Goal: Complete application form: Complete application form

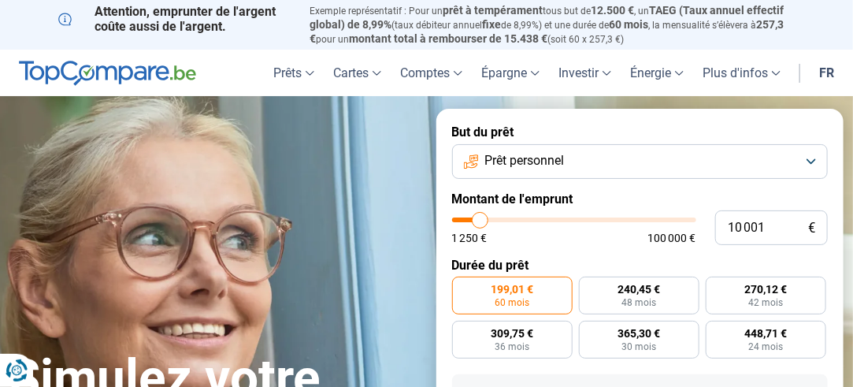
type input "11 500"
type input "11500"
type input "12 250"
type input "12250"
type input "12 750"
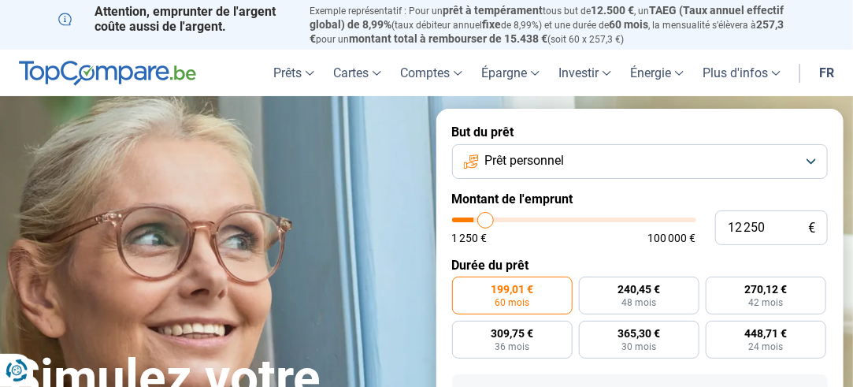
type input "12750"
type input "13 000"
type input "13000"
type input "13 500"
type input "13500"
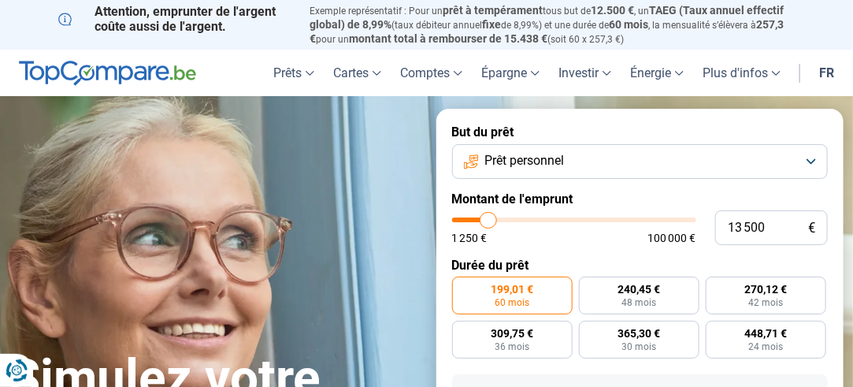
type input "15 500"
type input "15500"
type input "16 250"
type input "16250"
type input "16 750"
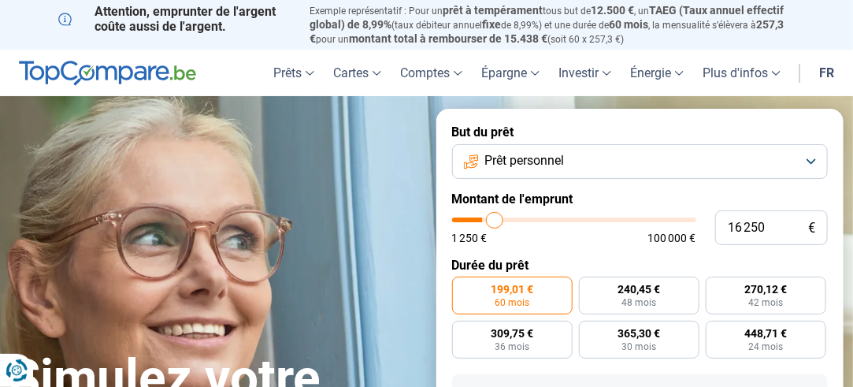
type input "16750"
type input "17 000"
type input "17000"
type input "17 500"
type input "17500"
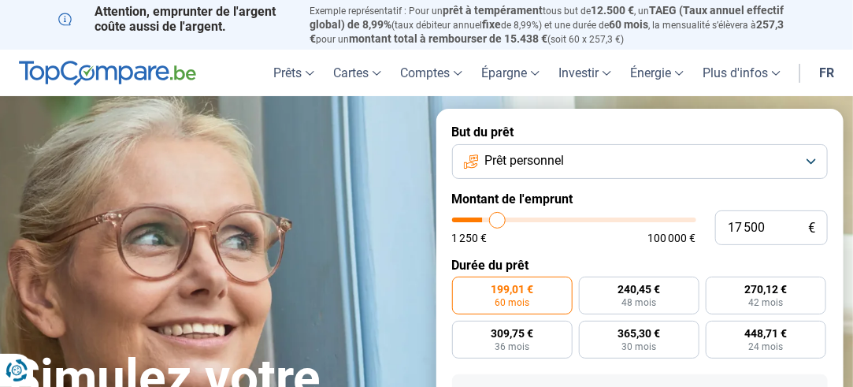
type input "18 250"
type input "18250"
type input "19 000"
type input "19000"
type input "19 500"
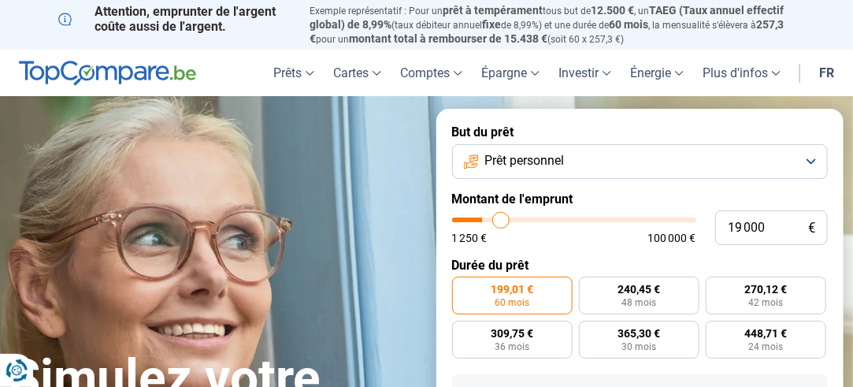
type input "19500"
type input "19 250"
type input "19250"
type input "19 000"
type input "19000"
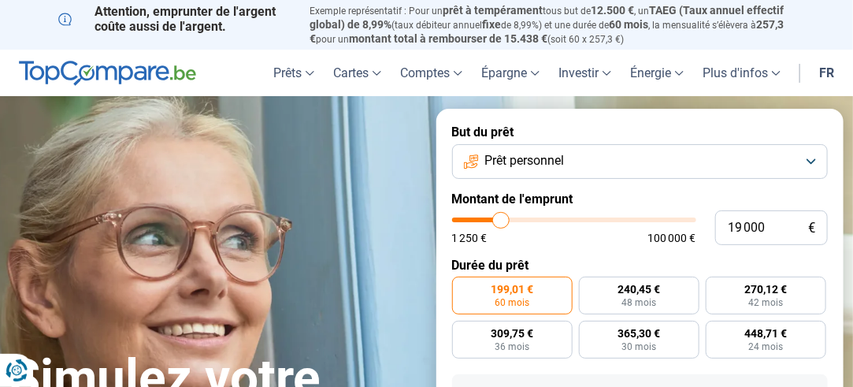
type input "18 750"
type input "18750"
type input "18 500"
type input "18500"
type input "18 250"
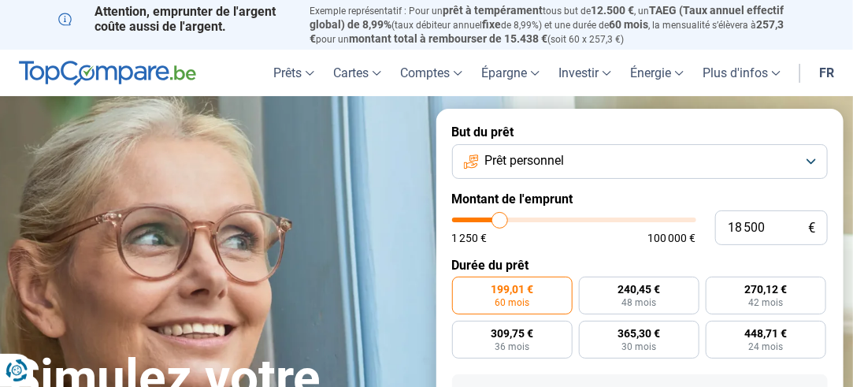
type input "18250"
type input "17 500"
type input "17500"
type input "17 250"
type input "17250"
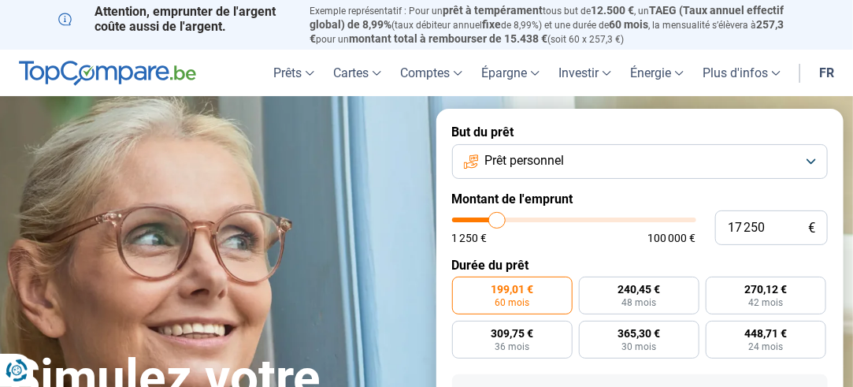
type input "16 750"
type input "16750"
type input "16 250"
type input "16250"
type input "15 750"
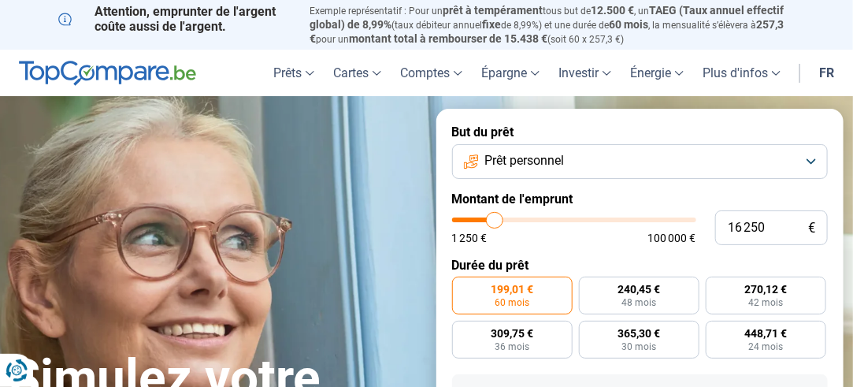
type input "15750"
type input "14 500"
type input "14500"
type input "13 500"
type input "13500"
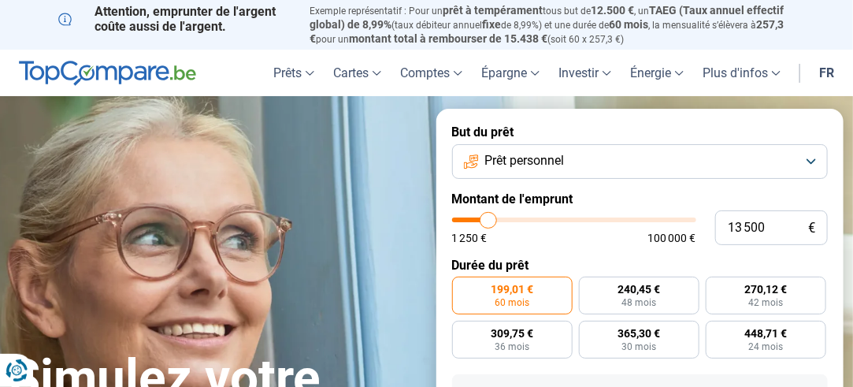
type input "13 000"
type input "13000"
type input "12 000"
type input "12000"
type input "11 750"
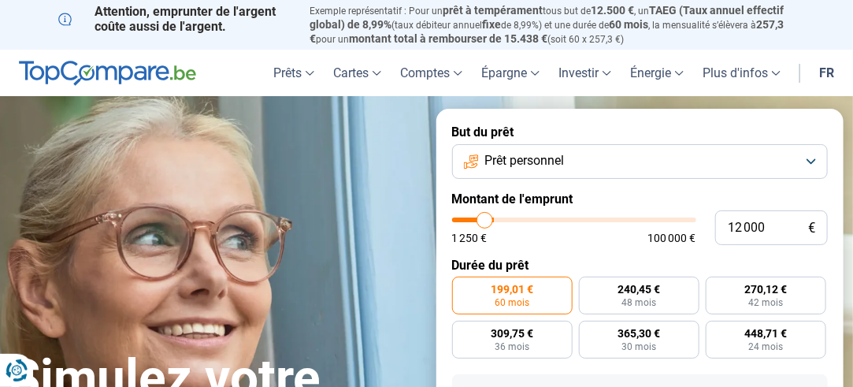
type input "11750"
type input "12 500"
type input "12500"
type input "14 500"
type input "14500"
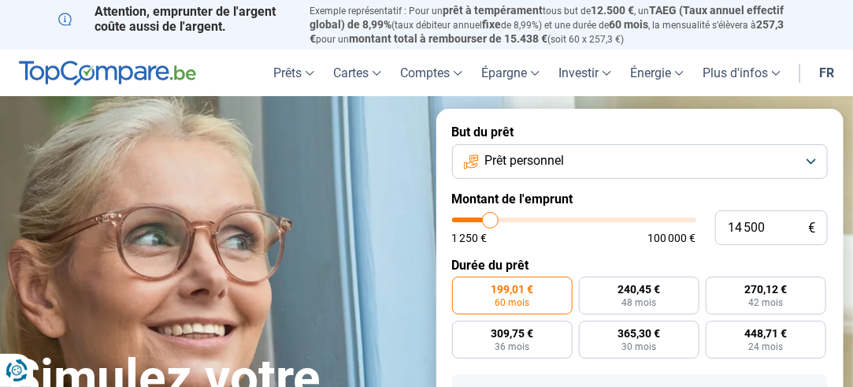
type input "15 000"
type input "15000"
type input "16 750"
type input "16750"
type input "17 250"
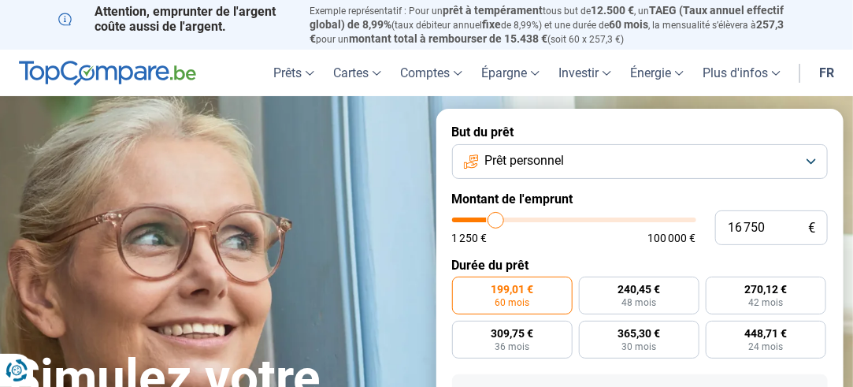
type input "17250"
type input "17 750"
type input "17750"
type input "18 000"
type input "18000"
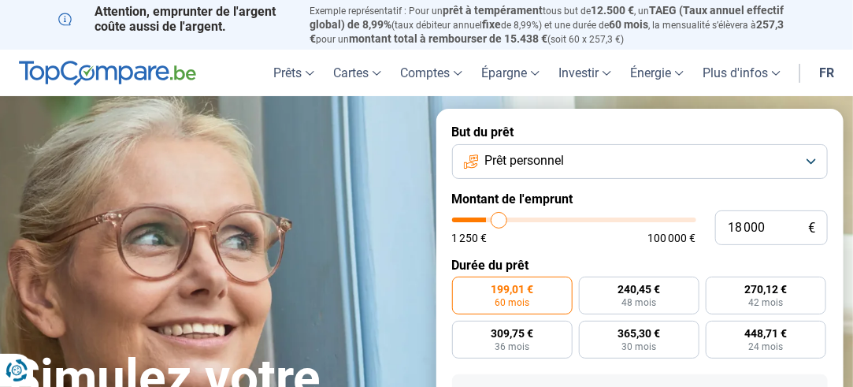
type input "19 000"
type input "19000"
type input "19 750"
type input "19750"
type input "21 250"
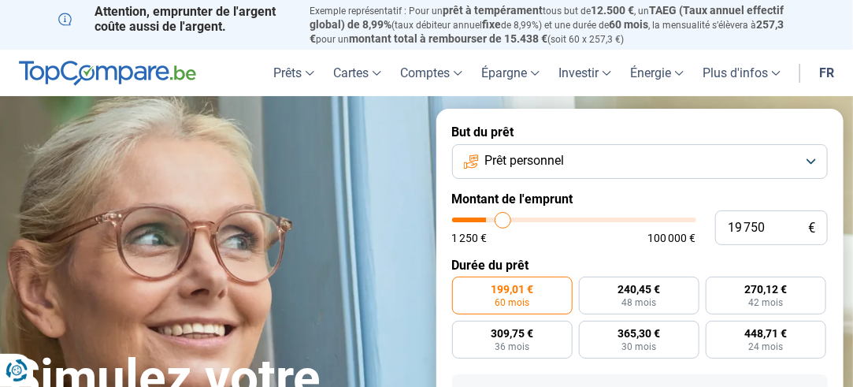
type input "21250"
type input "21 500"
type input "21500"
type input "21 750"
drag, startPoint x: 484, startPoint y: 217, endPoint x: 507, endPoint y: 217, distance: 23.6
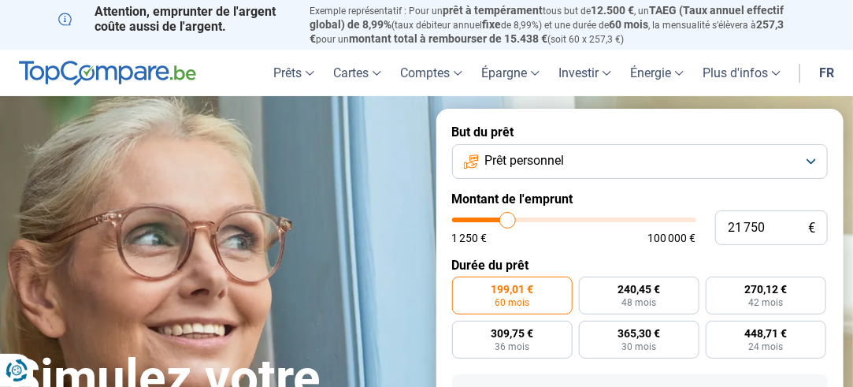
type input "21750"
click at [507, 217] on input "range" at bounding box center [574, 219] width 244 height 5
radio input "false"
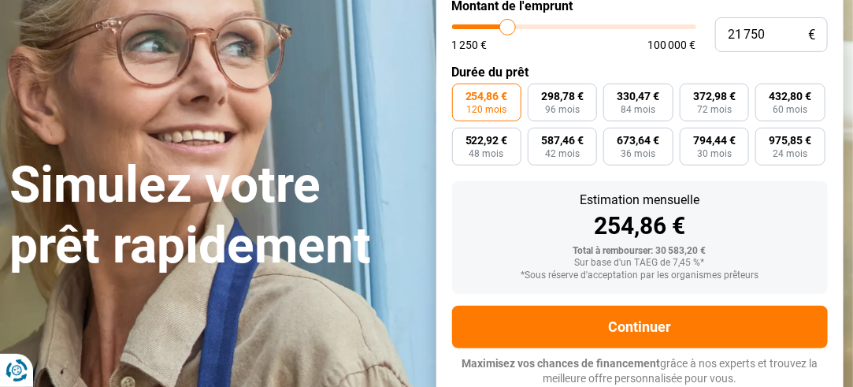
scroll to position [114, 0]
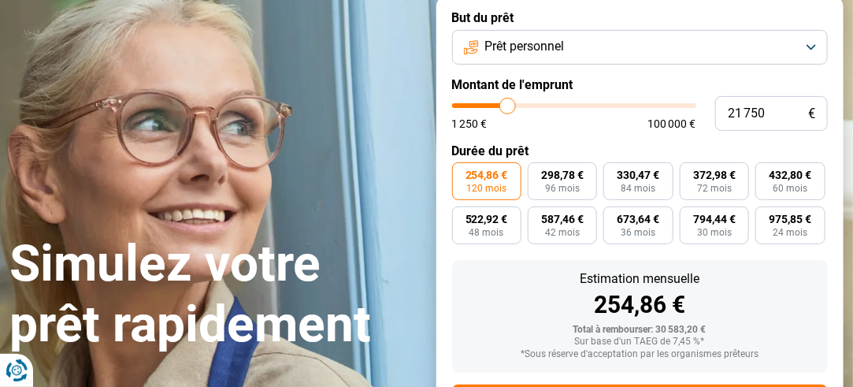
type input "19 750"
type input "19750"
type input "18 750"
type input "18750"
type input "18 000"
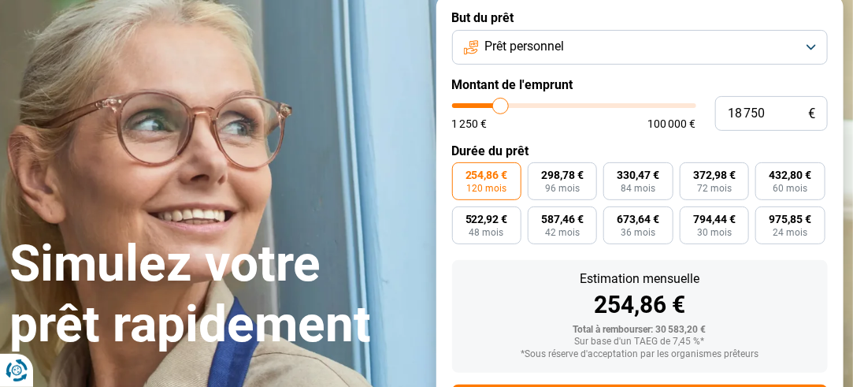
type input "18000"
type input "17 500"
type input "17500"
type input "17 250"
type input "17250"
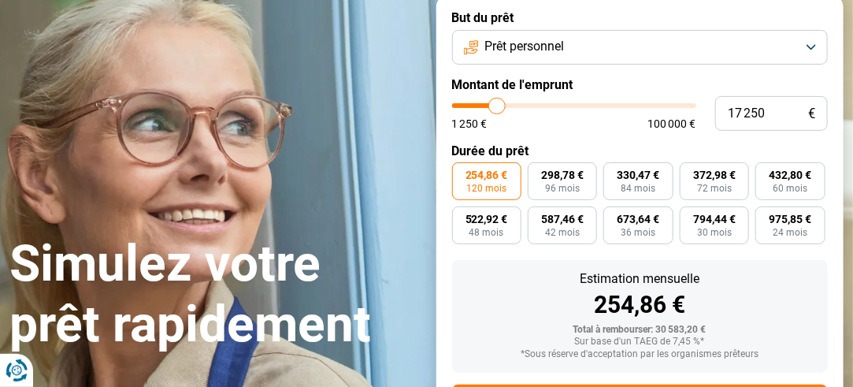
type input "16 750"
type input "16750"
type input "16 500"
type input "16500"
type input "16 000"
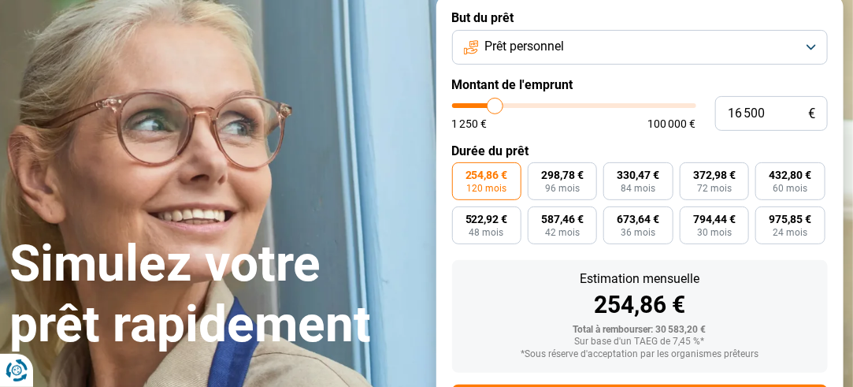
type input "16000"
type input "15 750"
type input "15750"
type input "15 500"
type input "15500"
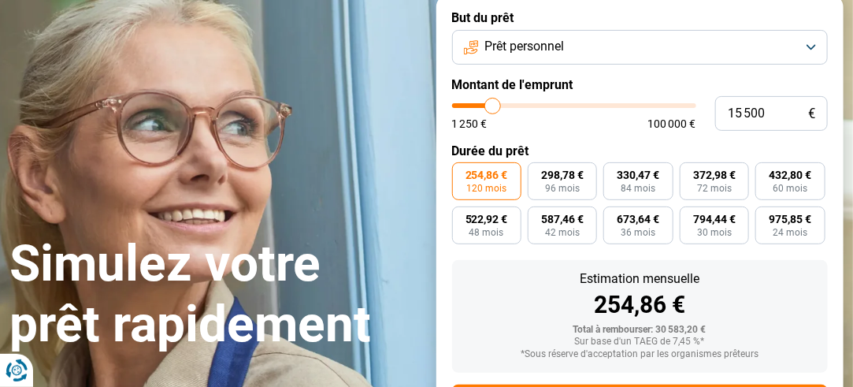
type input "15 250"
type input "15250"
type input "14 750"
type input "14750"
type input "14 500"
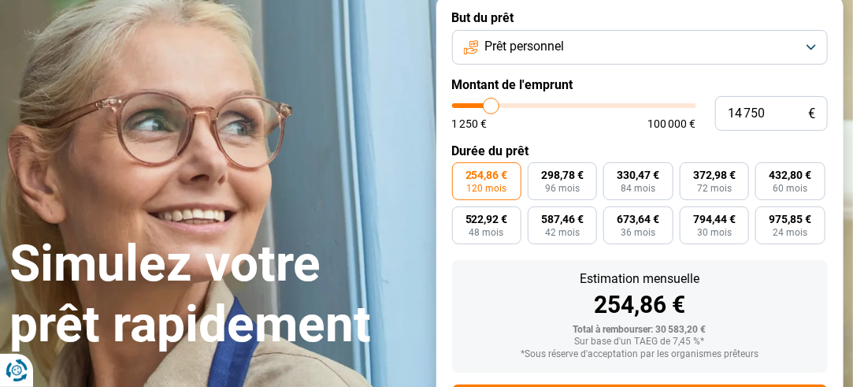
type input "14500"
type input "14 250"
type input "14250"
type input "13 500"
type input "13500"
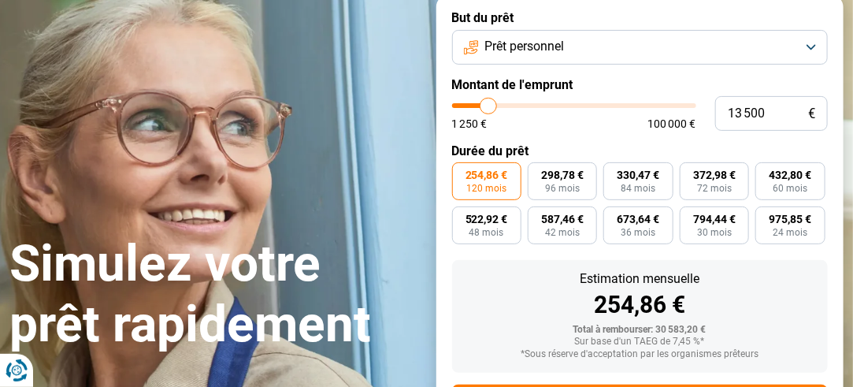
type input "13 250"
type input "13250"
type input "13 000"
type input "13000"
type input "12 750"
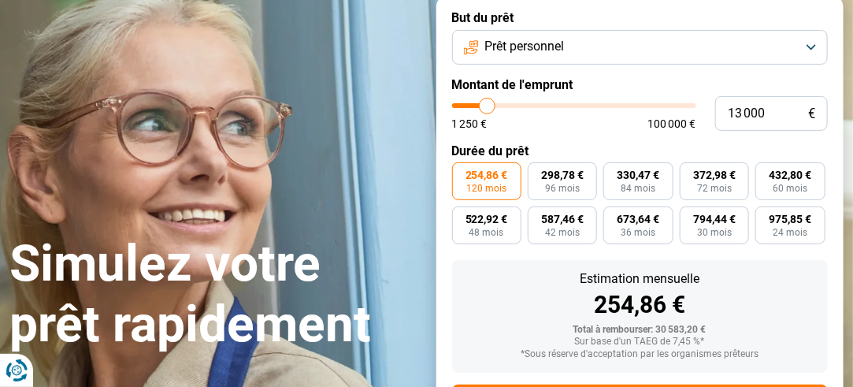
type input "12750"
type input "11 500"
type input "11500"
type input "11 250"
type input "11250"
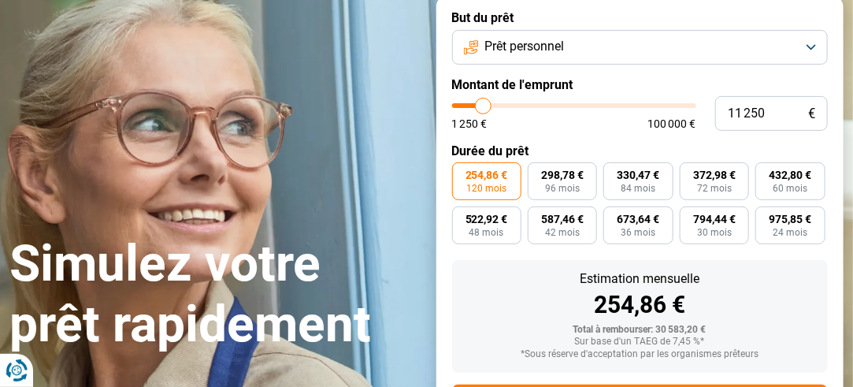
type input "11 000"
type input "11000"
type input "10 000"
type input "10000"
type input "9 000"
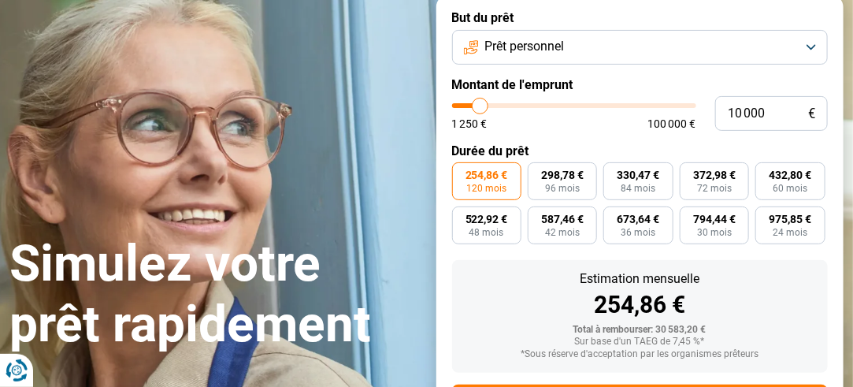
type input "9000"
type input "8 500"
type input "8500"
type input "8 750"
type input "8750"
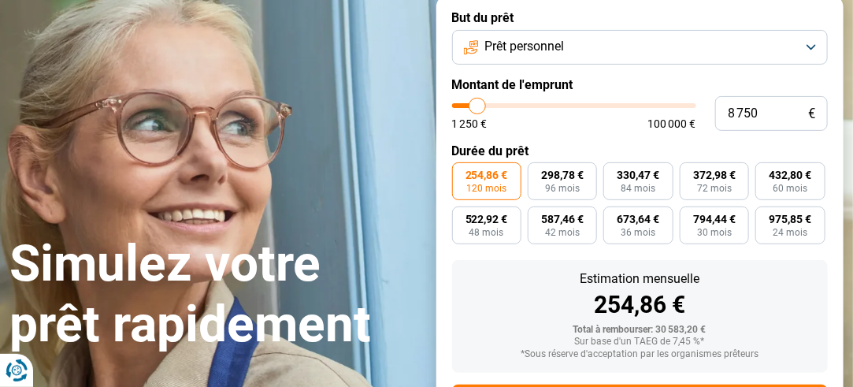
type input "9 000"
type input "9000"
type input "9 250"
type input "9250"
type input "9 500"
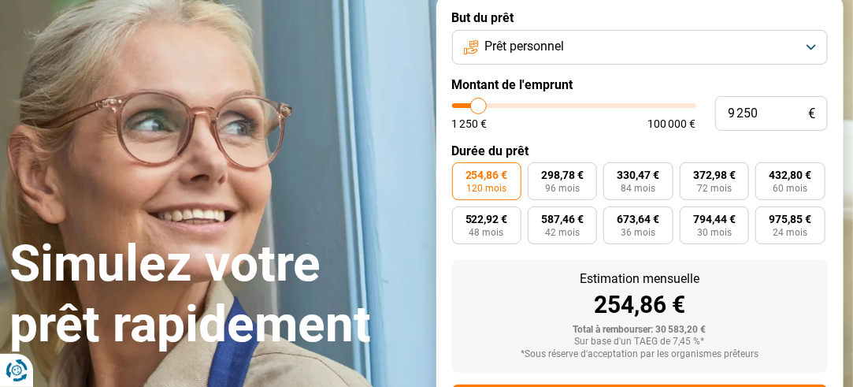
type input "9500"
type input "9 750"
type input "9750"
type input "10 000"
type input "10000"
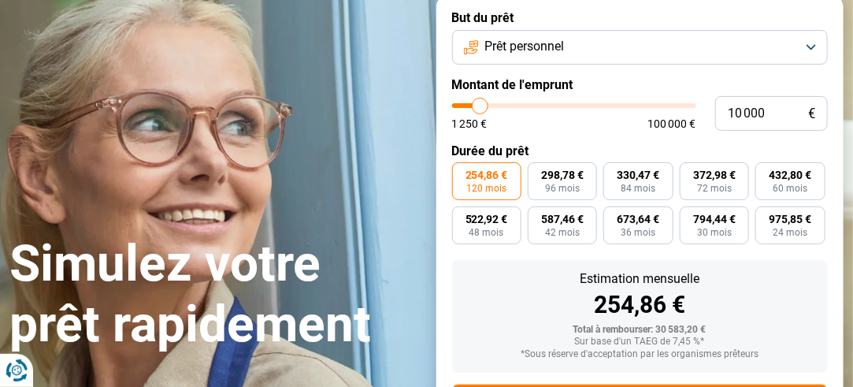
type input "10 500"
type input "10500"
type input "10 250"
type input "10250"
type input "10 000"
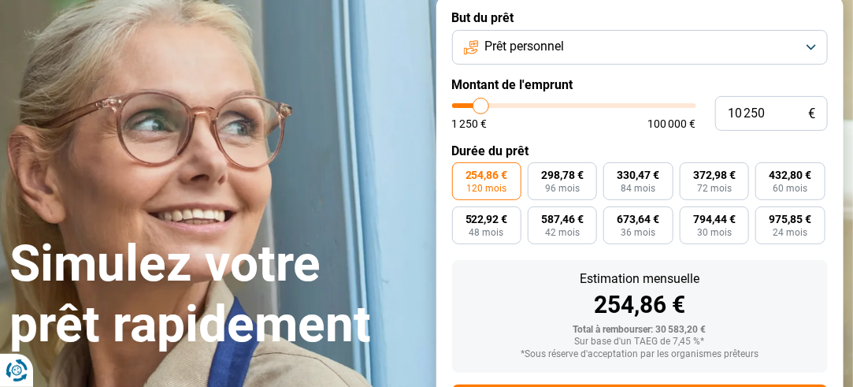
type input "10000"
type input "9 750"
type input "9750"
type input "9 500"
type input "9500"
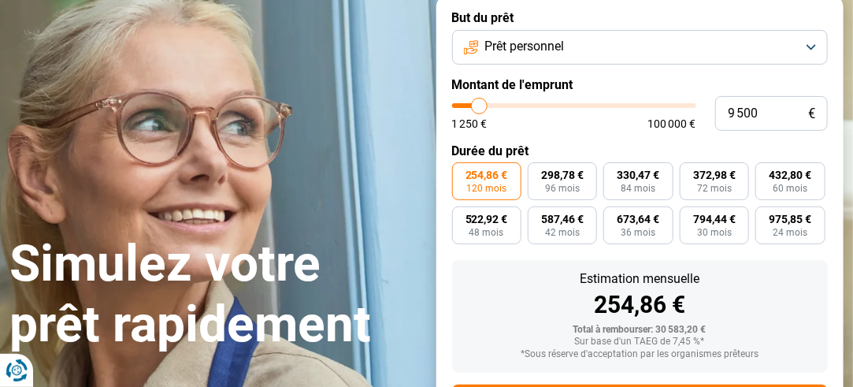
type input "9 750"
type input "9750"
type input "10 000"
drag, startPoint x: 503, startPoint y: 102, endPoint x: 481, endPoint y: 102, distance: 22.8
type input "10000"
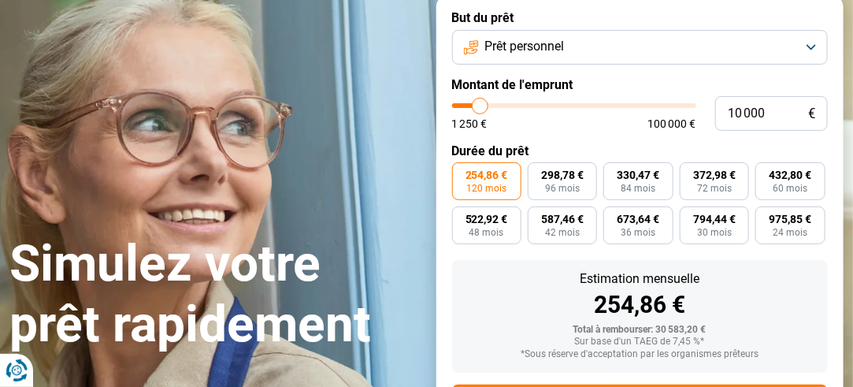
click at [481, 103] on input "range" at bounding box center [574, 105] width 244 height 5
radio input "true"
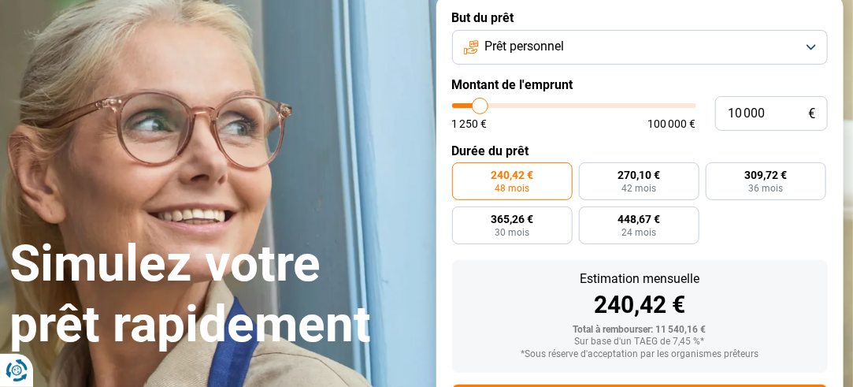
scroll to position [35, 0]
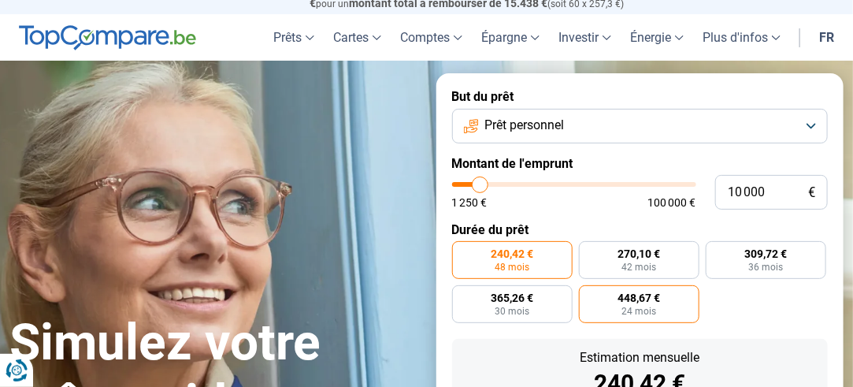
click at [654, 299] on span "448,67 €" at bounding box center [639, 297] width 43 height 11
click at [589, 295] on input "448,67 € 24 mois" at bounding box center [584, 290] width 10 height 10
radio input "true"
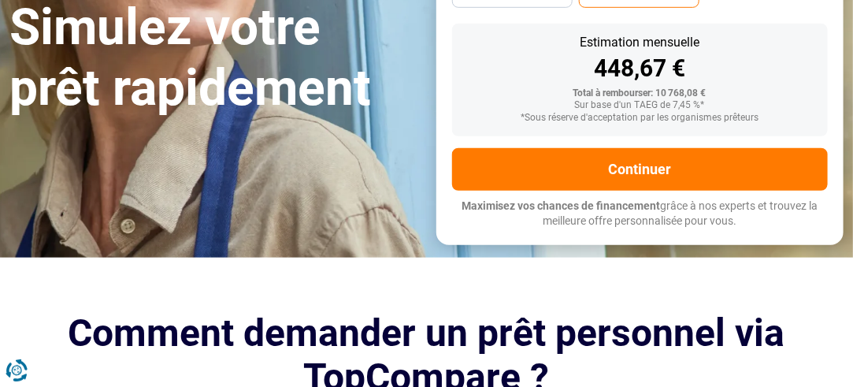
scroll to position [114, 0]
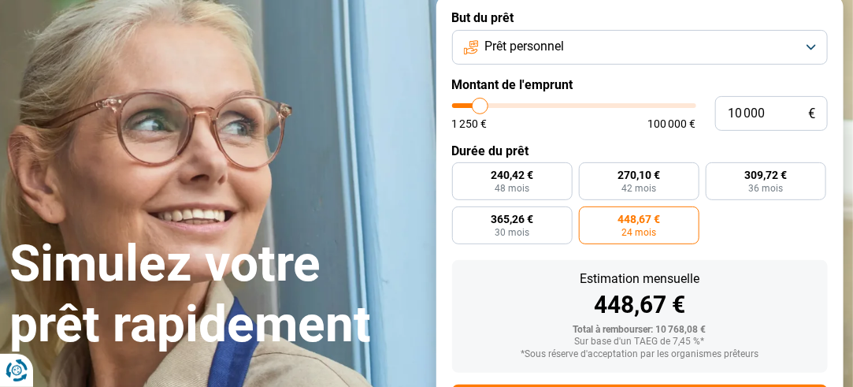
click at [808, 33] on button "Prêt personnel" at bounding box center [640, 47] width 377 height 35
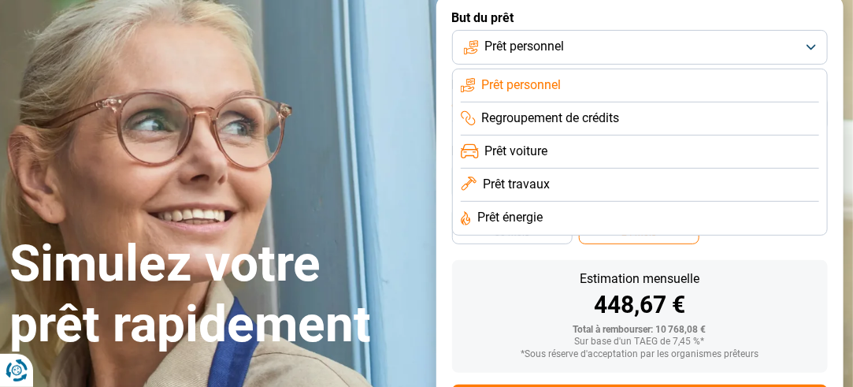
click at [563, 78] on li "Prêt personnel" at bounding box center [640, 85] width 359 height 33
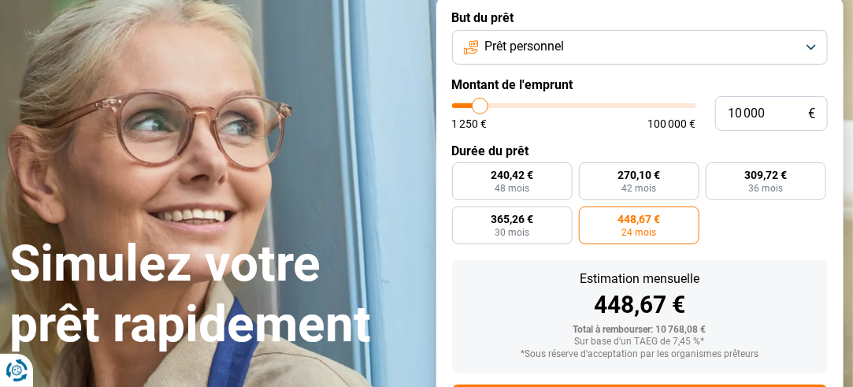
scroll to position [193, 0]
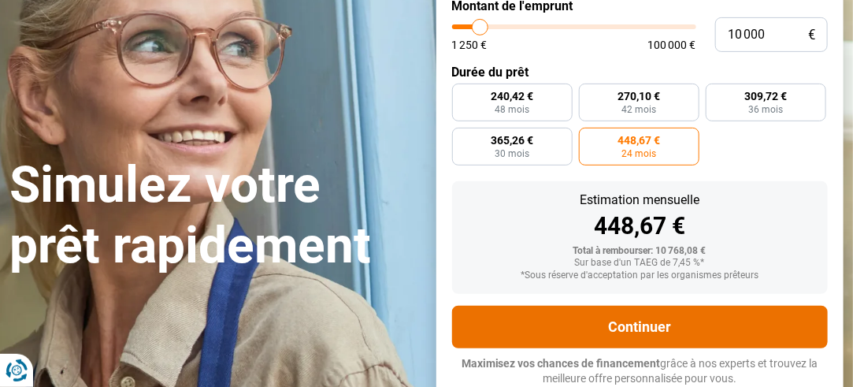
click at [669, 330] on button "Continuer" at bounding box center [640, 327] width 377 height 43
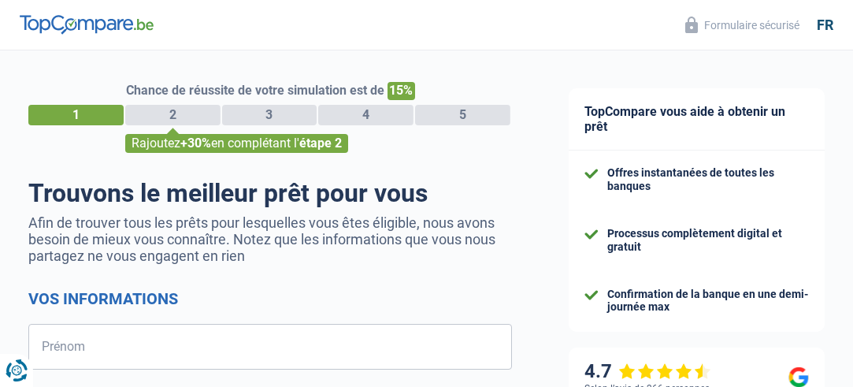
select select "32"
